Goal: Task Accomplishment & Management: Manage account settings

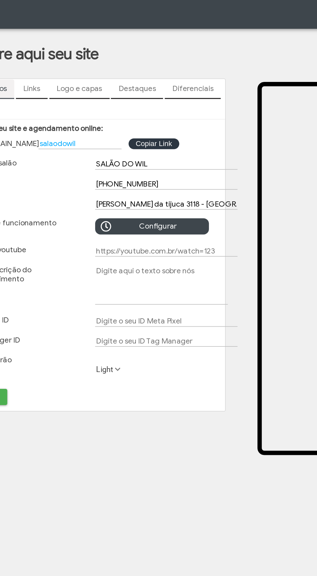
click at [160, 88] on button "Copiar Link Copiar Link" at bounding box center [147, 88] width 30 height 6
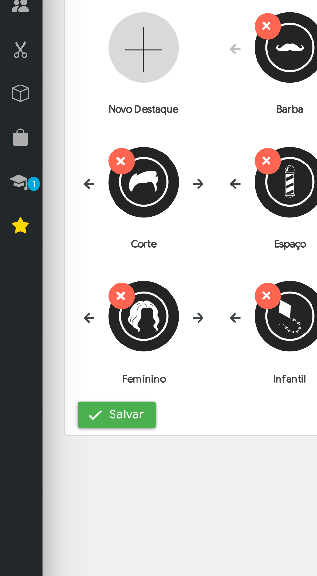
click at [38, 247] on span "submit" at bounding box center [35, 244] width 6 height 6
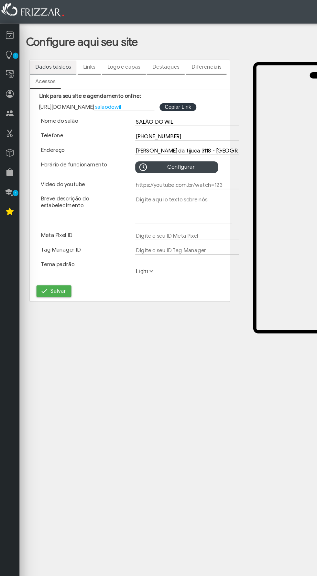
click at [40, 242] on button "Salvar" at bounding box center [44, 240] width 29 height 10
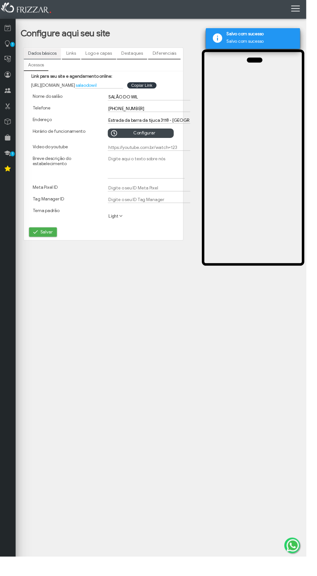
click at [74, 55] on link "Links" at bounding box center [73, 55] width 19 height 11
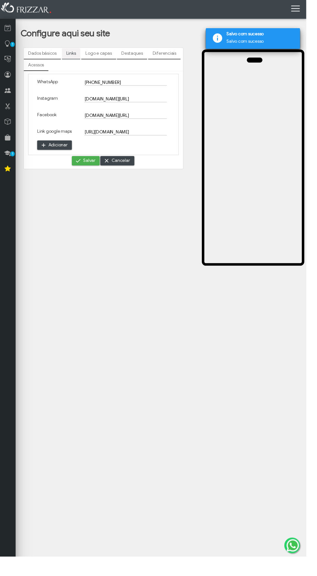
click at [106, 56] on link "Logo e capas" at bounding box center [102, 55] width 36 height 11
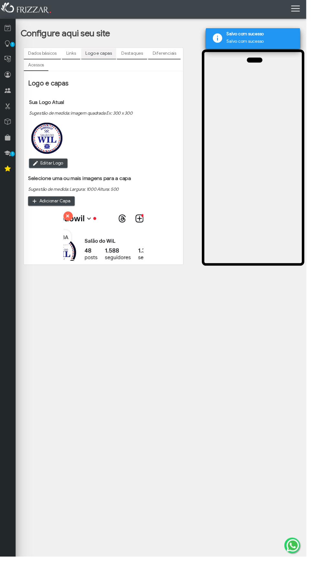
click at [144, 57] on link "Destaques" at bounding box center [136, 55] width 31 height 11
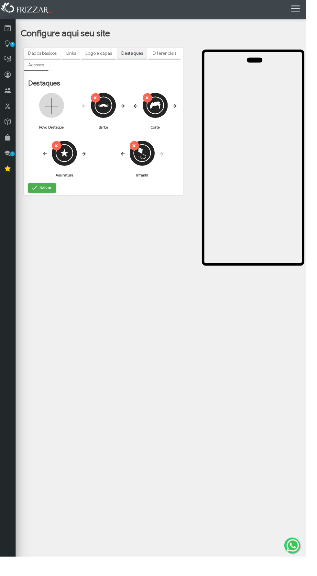
click at [174, 57] on link "Diferenciais" at bounding box center [170, 55] width 34 height 11
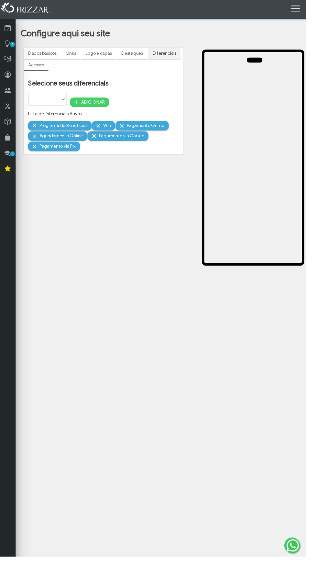
click at [141, 56] on link "Destaques" at bounding box center [136, 55] width 31 height 11
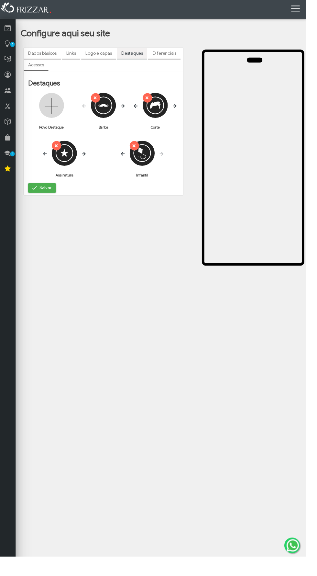
click at [104, 56] on link "Logo e capas" at bounding box center [102, 55] width 36 height 11
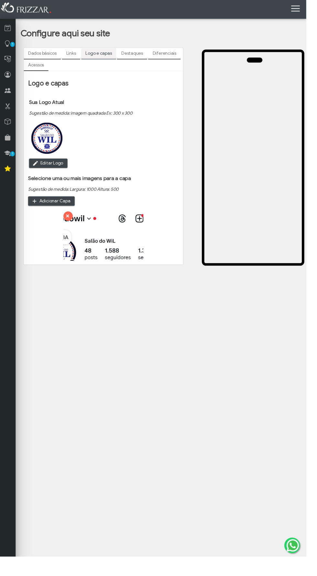
click at [71, 55] on link "Links" at bounding box center [73, 55] width 19 height 11
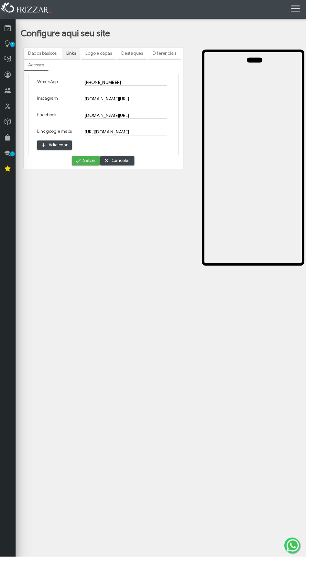
click at [94, 88] on input "[PHONE_NUMBER]" at bounding box center [129, 85] width 85 height 7
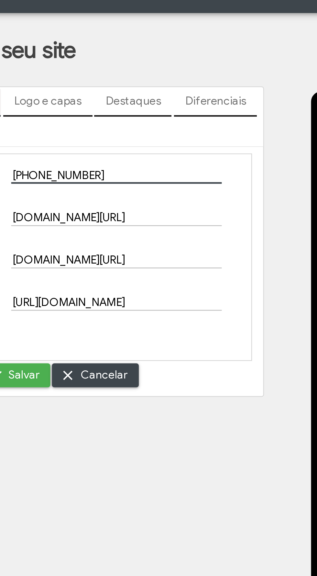
click at [90, 87] on input "[PHONE_NUMBER]" at bounding box center [129, 85] width 85 height 7
click at [89, 85] on input "[PHONE_NUMBER]" at bounding box center [129, 85] width 85 height 7
click at [97, 83] on input "[PHONE_NUMBER]" at bounding box center [129, 85] width 85 height 7
click at [97, 84] on input "[PHONE_NUMBER]" at bounding box center [129, 85] width 85 height 7
click at [94, 86] on input "[PHONE_NUMBER]" at bounding box center [129, 85] width 85 height 7
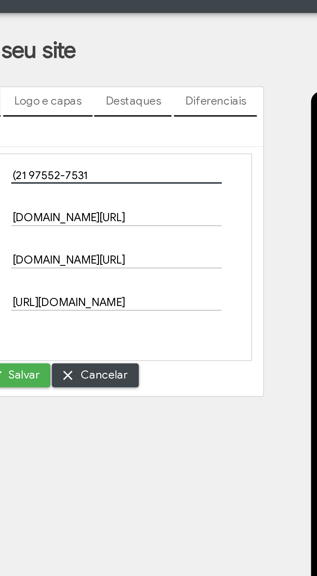
click at [89, 86] on input "(21 97552-7531" at bounding box center [129, 85] width 85 height 7
type input "+5521 97552-7531"
click at [92, 171] on span "Salvar" at bounding box center [92, 166] width 13 height 10
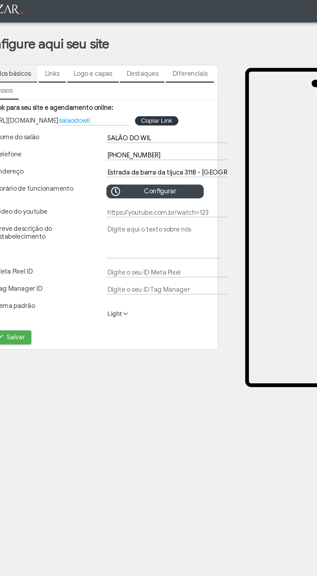
click at [126, 165] on textarea "Breve descrição do estabelecimento" at bounding box center [152, 173] width 80 height 24
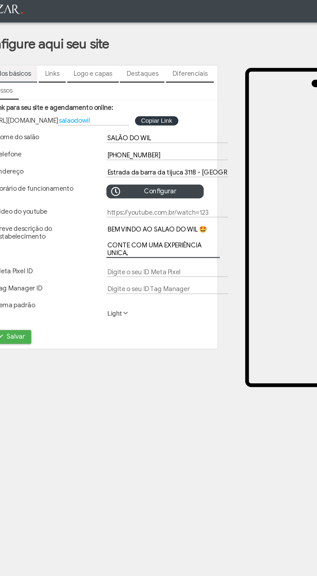
type textarea "BEM VINDO AO SALAO DO WIL 🤩 CONTE COM UMA EXPERIÊNCIA UNICA,"
